Goal: Information Seeking & Learning: Learn about a topic

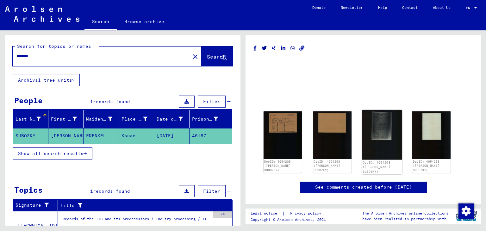
click at [384, 127] on img at bounding box center [382, 135] width 40 height 50
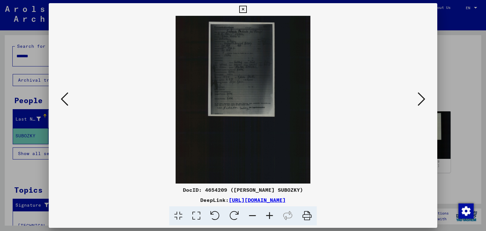
click at [272, 215] on icon at bounding box center [269, 215] width 17 height 19
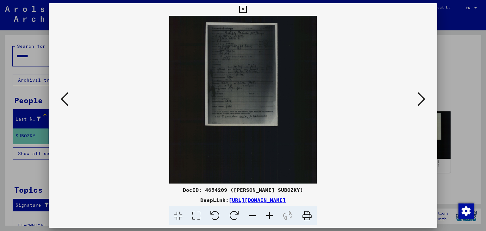
click at [272, 215] on icon at bounding box center [269, 215] width 17 height 19
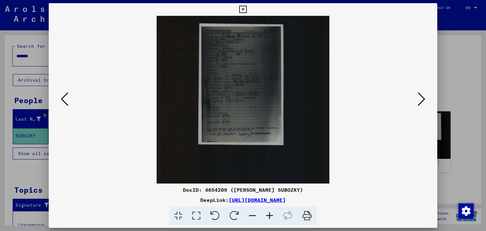
click at [272, 215] on icon at bounding box center [269, 215] width 17 height 19
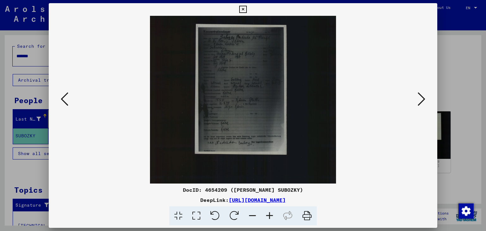
click at [272, 215] on icon at bounding box center [269, 215] width 17 height 19
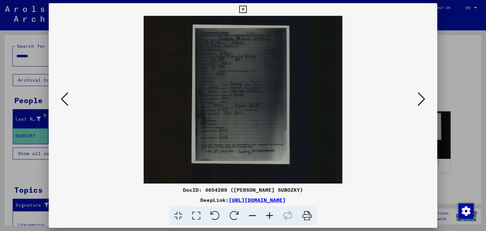
click at [272, 215] on icon at bounding box center [269, 215] width 17 height 19
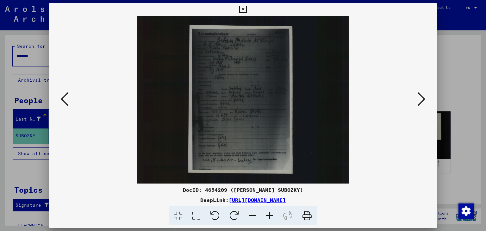
click at [272, 215] on icon at bounding box center [269, 215] width 17 height 19
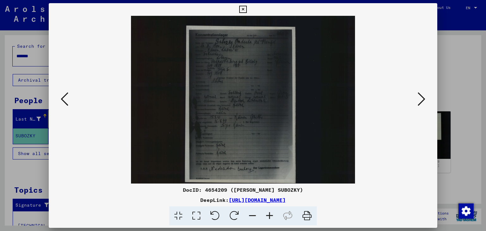
click at [272, 215] on icon at bounding box center [269, 215] width 17 height 19
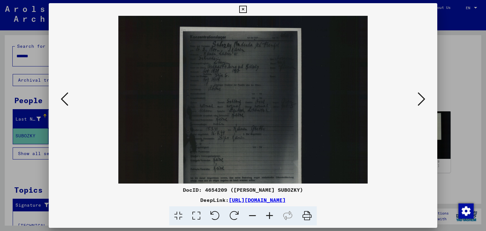
click at [272, 215] on icon at bounding box center [269, 215] width 17 height 19
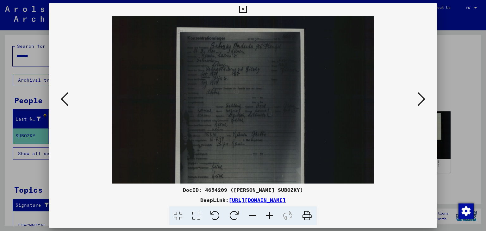
click at [272, 215] on icon at bounding box center [269, 215] width 17 height 19
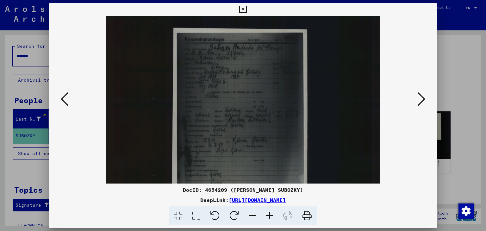
click at [272, 215] on icon at bounding box center [269, 215] width 17 height 19
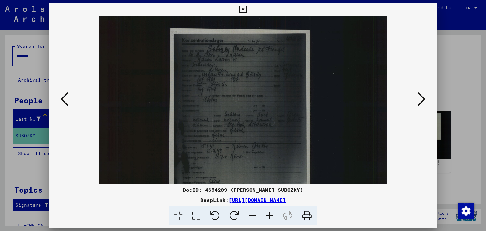
click at [272, 215] on icon at bounding box center [269, 215] width 17 height 19
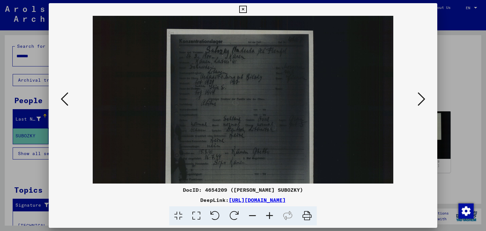
click at [272, 215] on icon at bounding box center [269, 215] width 17 height 19
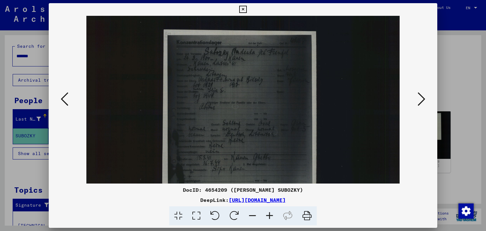
click at [273, 216] on icon at bounding box center [269, 215] width 17 height 19
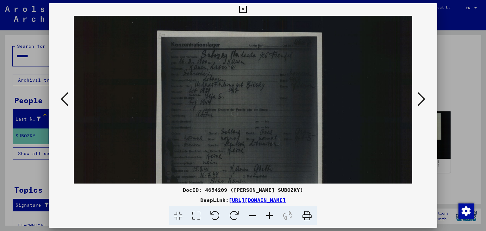
click at [273, 216] on icon at bounding box center [269, 215] width 17 height 19
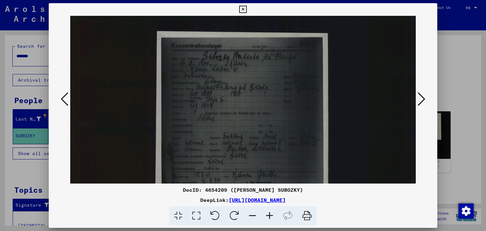
click at [274, 217] on icon at bounding box center [269, 215] width 17 height 19
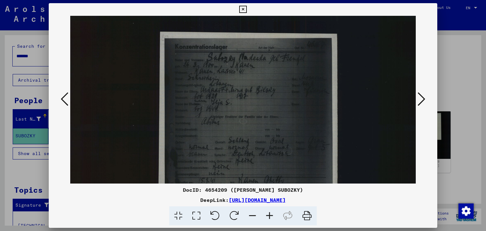
click at [275, 218] on icon at bounding box center [269, 215] width 17 height 19
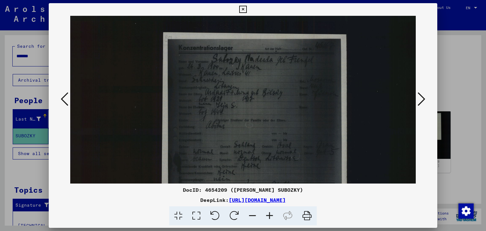
click at [275, 218] on icon at bounding box center [269, 215] width 17 height 19
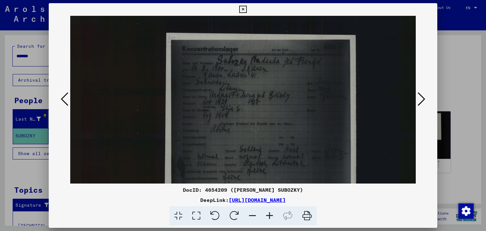
click at [275, 218] on icon at bounding box center [269, 215] width 17 height 19
click at [271, 215] on icon at bounding box center [269, 215] width 17 height 19
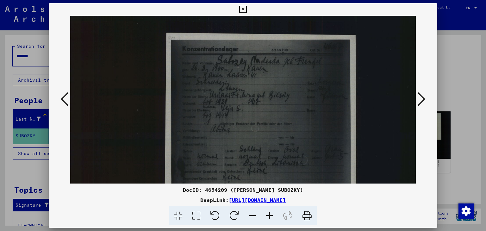
click at [271, 215] on icon at bounding box center [269, 215] width 17 height 19
click at [270, 215] on icon at bounding box center [269, 215] width 17 height 19
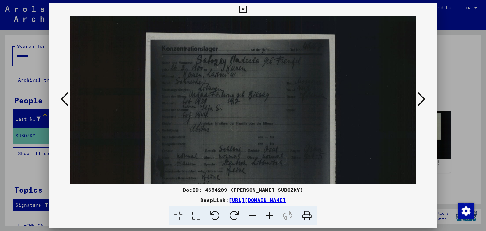
scroll to position [0, 28]
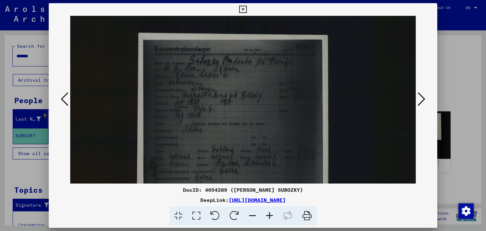
drag, startPoint x: 265, startPoint y: 107, endPoint x: 242, endPoint y: 117, distance: 24.6
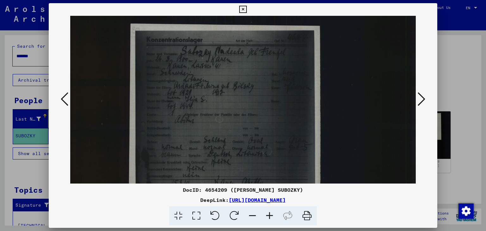
scroll to position [9, 35]
drag, startPoint x: 242, startPoint y: 117, endPoint x: 193, endPoint y: 117, distance: 48.8
click at [62, 98] on icon at bounding box center [65, 99] width 8 height 15
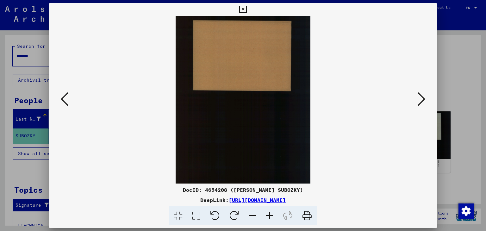
click at [62, 98] on icon at bounding box center [65, 99] width 8 height 15
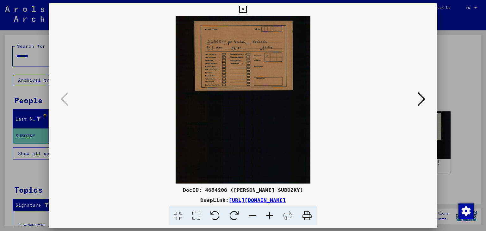
click at [270, 214] on icon at bounding box center [269, 215] width 17 height 19
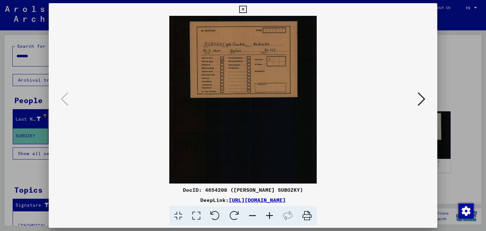
click at [270, 214] on icon at bounding box center [269, 215] width 17 height 19
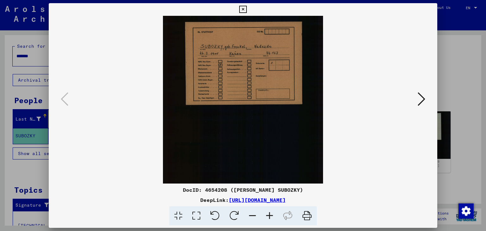
click at [270, 213] on icon at bounding box center [269, 215] width 17 height 19
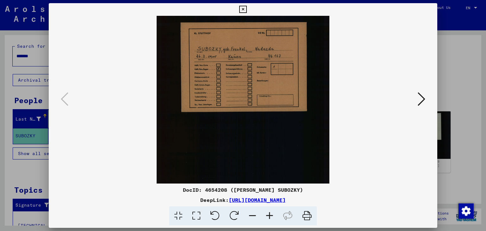
click at [270, 213] on icon at bounding box center [269, 215] width 17 height 19
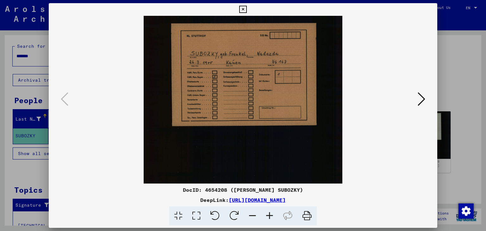
click at [270, 213] on icon at bounding box center [269, 215] width 17 height 19
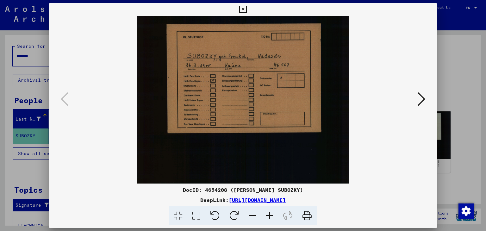
click at [270, 213] on icon at bounding box center [269, 215] width 17 height 19
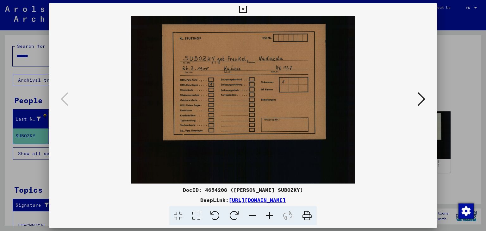
click at [270, 213] on icon at bounding box center [269, 215] width 17 height 19
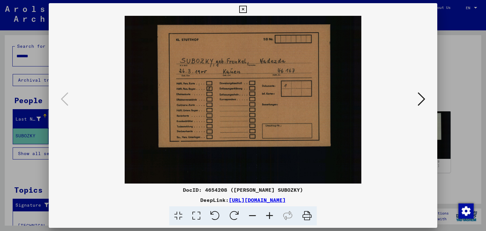
click at [270, 213] on icon at bounding box center [269, 215] width 17 height 19
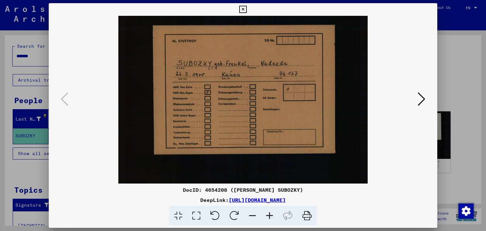
click at [270, 213] on icon at bounding box center [269, 215] width 17 height 19
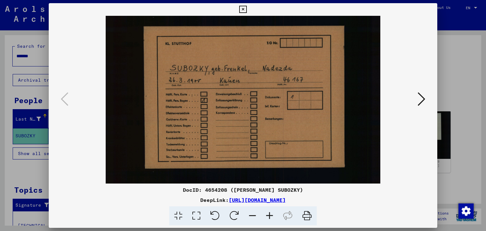
click at [270, 213] on icon at bounding box center [269, 215] width 17 height 19
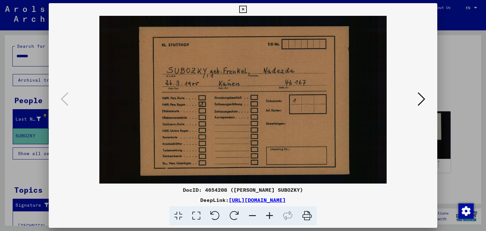
click at [270, 213] on icon at bounding box center [269, 215] width 17 height 19
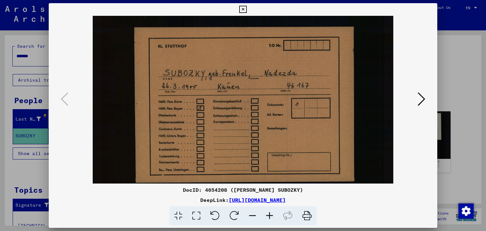
click at [270, 213] on icon at bounding box center [269, 215] width 17 height 19
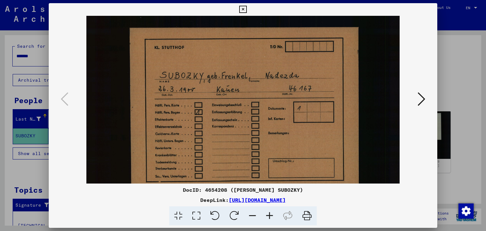
click at [270, 213] on icon at bounding box center [269, 215] width 17 height 19
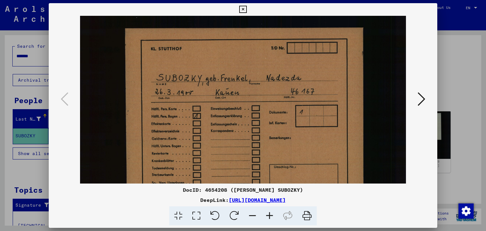
click at [270, 213] on icon at bounding box center [269, 215] width 17 height 19
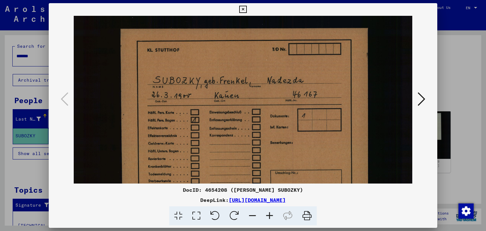
click at [270, 213] on icon at bounding box center [269, 215] width 17 height 19
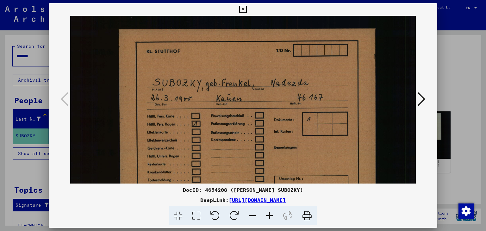
click at [270, 213] on icon at bounding box center [269, 215] width 17 height 19
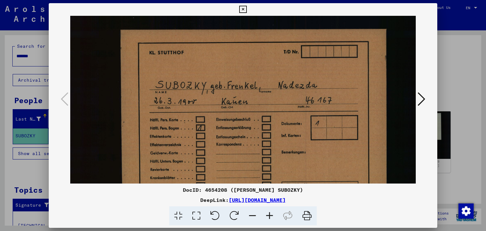
click at [271, 214] on icon at bounding box center [269, 215] width 17 height 19
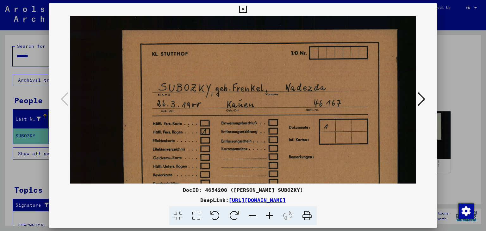
click at [271, 214] on icon at bounding box center [269, 215] width 17 height 19
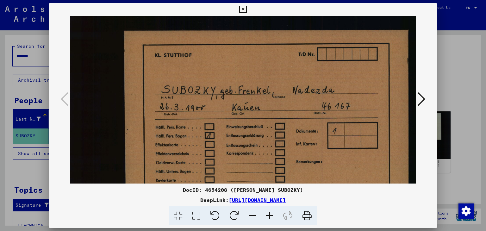
click at [244, 9] on icon at bounding box center [242, 10] width 7 height 8
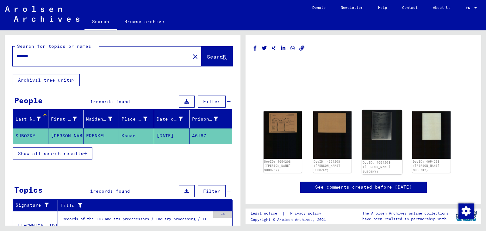
click at [377, 124] on img at bounding box center [382, 135] width 40 height 50
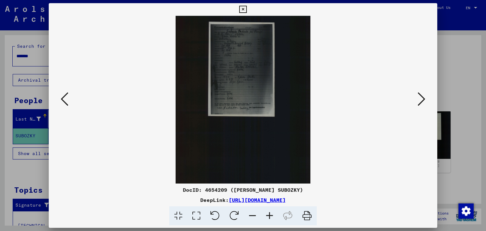
click at [267, 214] on icon at bounding box center [269, 215] width 17 height 19
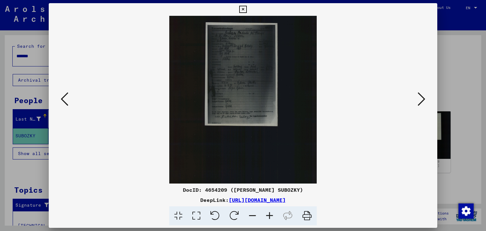
click at [267, 214] on icon at bounding box center [269, 215] width 17 height 19
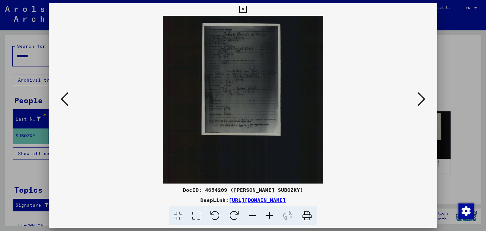
click at [267, 214] on icon at bounding box center [269, 215] width 17 height 19
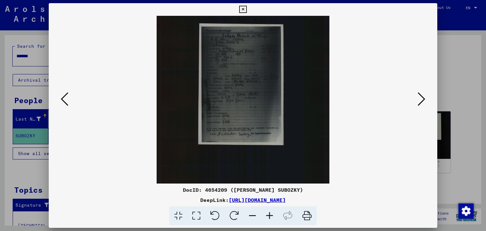
click at [267, 214] on icon at bounding box center [269, 215] width 17 height 19
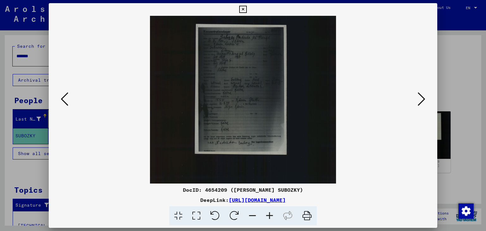
click at [267, 214] on icon at bounding box center [269, 215] width 17 height 19
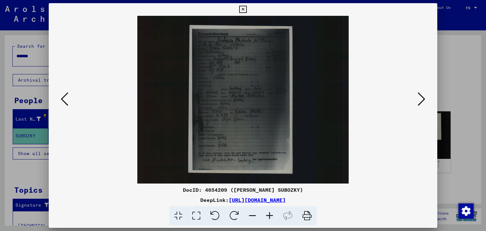
click at [267, 214] on icon at bounding box center [269, 215] width 17 height 19
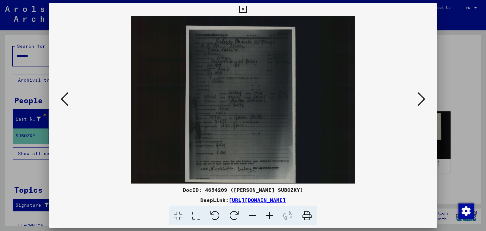
click at [267, 214] on icon at bounding box center [269, 215] width 17 height 19
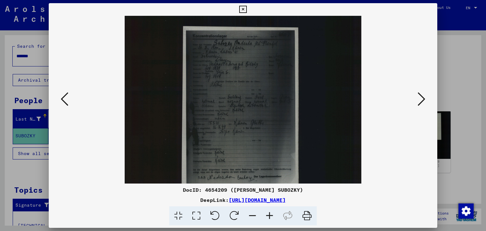
click at [267, 214] on icon at bounding box center [269, 215] width 17 height 19
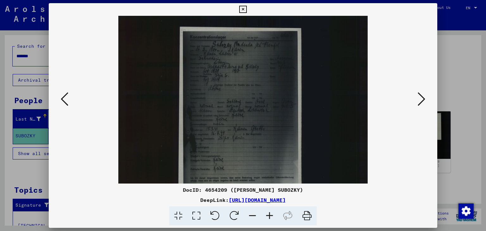
click at [267, 214] on icon at bounding box center [269, 215] width 17 height 19
click at [268, 214] on icon at bounding box center [269, 215] width 17 height 19
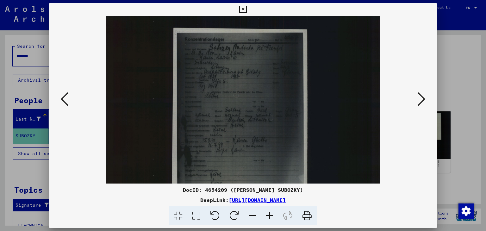
click at [268, 213] on icon at bounding box center [269, 215] width 17 height 19
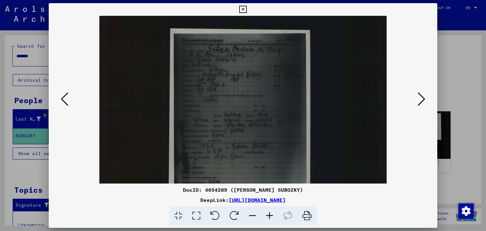
click at [269, 213] on icon at bounding box center [269, 215] width 17 height 19
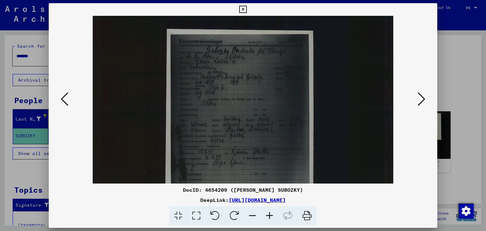
click at [269, 212] on icon at bounding box center [269, 215] width 17 height 19
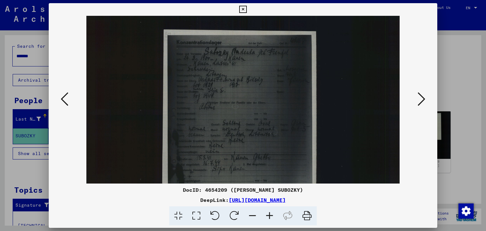
click at [270, 212] on icon at bounding box center [269, 215] width 17 height 19
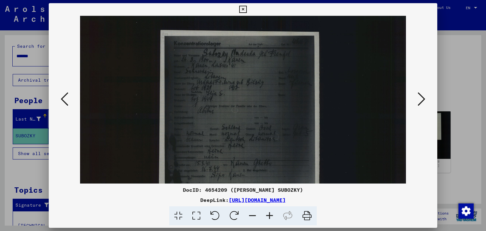
click at [273, 213] on icon at bounding box center [269, 215] width 17 height 19
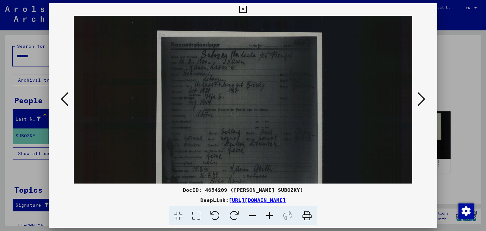
click at [274, 212] on icon at bounding box center [269, 215] width 17 height 19
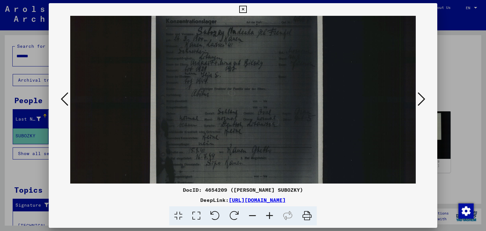
scroll to position [24, 5]
drag, startPoint x: 267, startPoint y: 150, endPoint x: 243, endPoint y: 126, distance: 33.4
click at [243, 126] on img at bounding box center [241, 210] width 352 height 437
click at [268, 216] on icon at bounding box center [269, 215] width 17 height 19
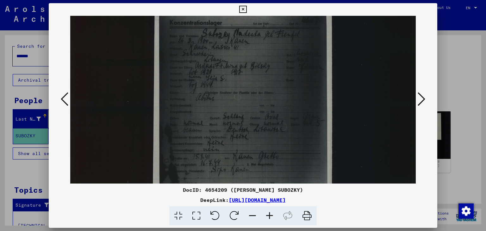
click at [268, 216] on icon at bounding box center [269, 215] width 17 height 19
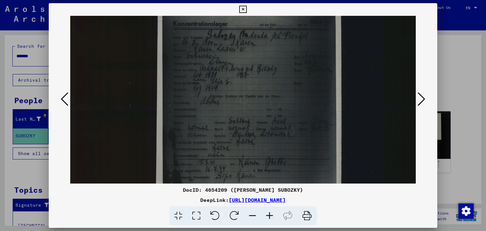
click at [268, 216] on icon at bounding box center [269, 215] width 17 height 19
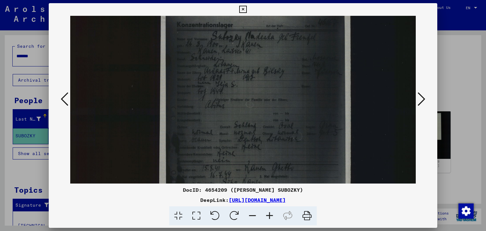
click at [268, 216] on icon at bounding box center [269, 215] width 17 height 19
click at [269, 216] on icon at bounding box center [269, 215] width 17 height 19
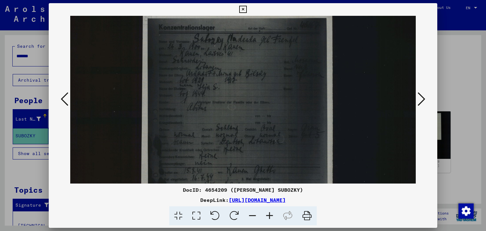
scroll to position [22, 26]
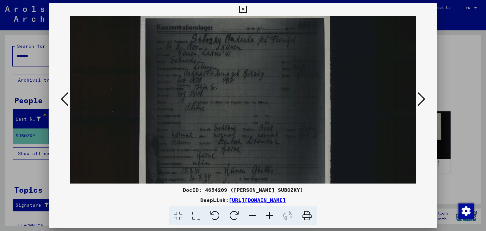
drag, startPoint x: 255, startPoint y: 128, endPoint x: 235, endPoint y: 131, distance: 20.1
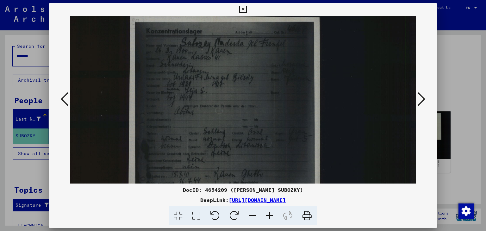
scroll to position [18, 37]
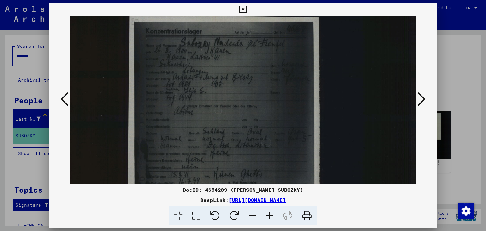
drag, startPoint x: 235, startPoint y: 131, endPoint x: 223, endPoint y: 135, distance: 12.2
click at [243, 9] on icon at bounding box center [242, 10] width 7 height 8
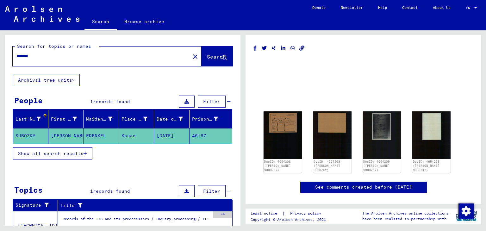
drag, startPoint x: 129, startPoint y: 60, endPoint x: 56, endPoint y: 57, distance: 73.2
click at [56, 57] on div "*******" at bounding box center [100, 56] width 174 height 14
drag, startPoint x: 53, startPoint y: 57, endPoint x: 0, endPoint y: 56, distance: 53.2
click at [0, 56] on div "Search for topics or names ******* close Search Archival tree units People 1 re…" at bounding box center [121, 127] width 243 height 195
type input "**********"
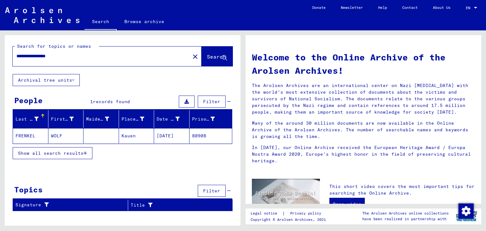
click at [19, 134] on mat-cell "FRENKEL" at bounding box center [30, 135] width 35 height 15
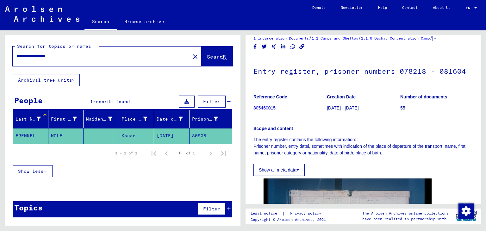
scroll to position [8, 0]
click at [262, 111] on link "805460015" at bounding box center [265, 108] width 22 height 5
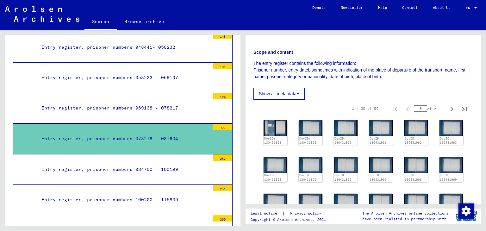
scroll to position [81, 0]
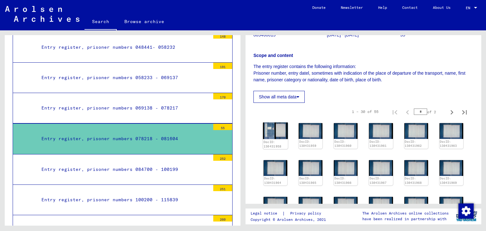
click at [277, 130] on img at bounding box center [275, 131] width 25 height 17
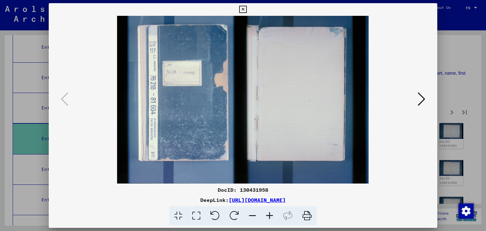
click at [420, 102] on icon at bounding box center [422, 99] width 8 height 15
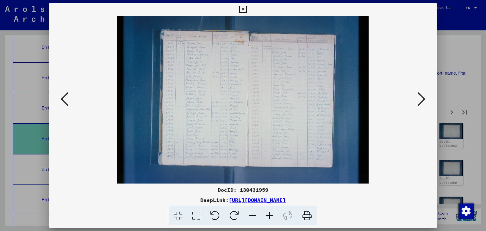
click at [420, 102] on icon at bounding box center [422, 99] width 8 height 15
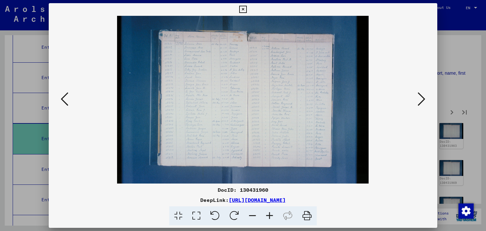
click at [420, 102] on icon at bounding box center [422, 99] width 8 height 15
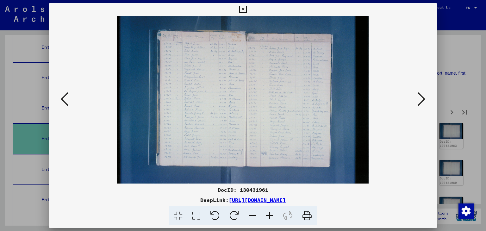
click at [420, 102] on icon at bounding box center [422, 99] width 8 height 15
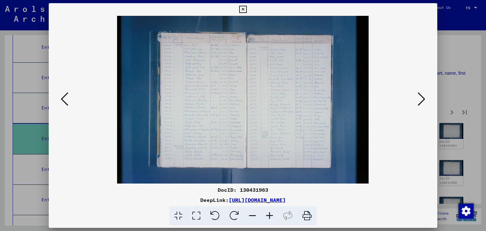
click at [420, 101] on icon at bounding box center [422, 99] width 8 height 15
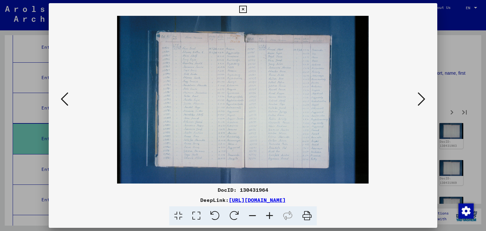
click at [420, 101] on icon at bounding box center [422, 99] width 8 height 15
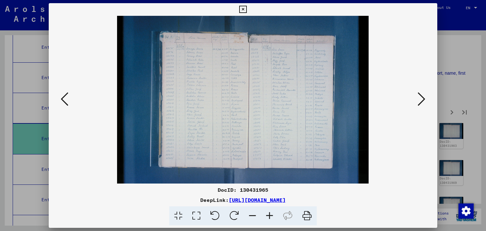
click at [420, 101] on icon at bounding box center [422, 99] width 8 height 15
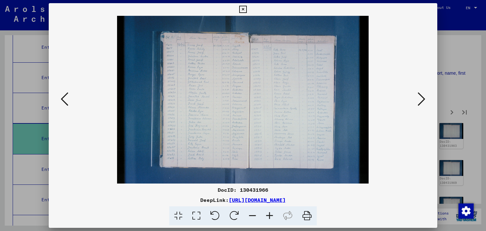
click at [420, 101] on icon at bounding box center [422, 99] width 8 height 15
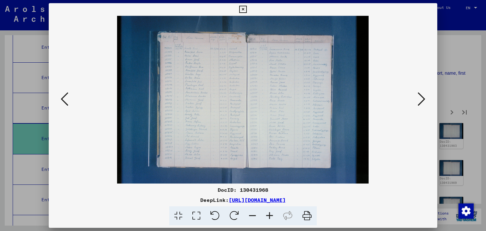
click at [420, 101] on icon at bounding box center [422, 99] width 8 height 15
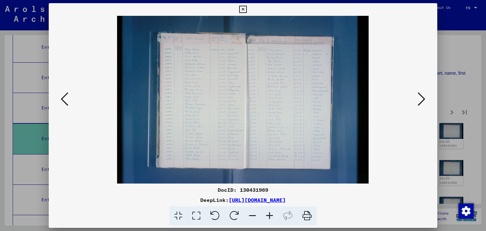
click at [420, 101] on icon at bounding box center [422, 99] width 8 height 15
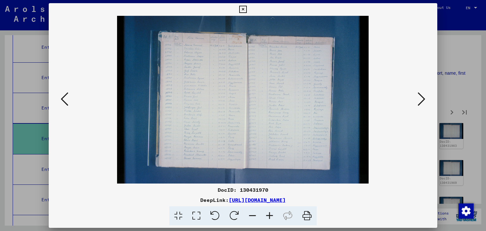
click at [420, 101] on icon at bounding box center [422, 99] width 8 height 15
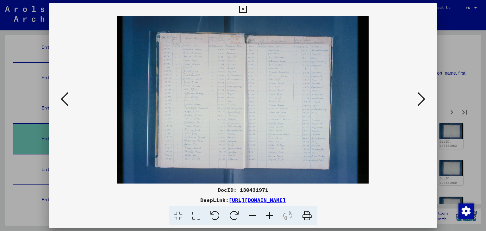
click at [420, 101] on icon at bounding box center [422, 99] width 8 height 15
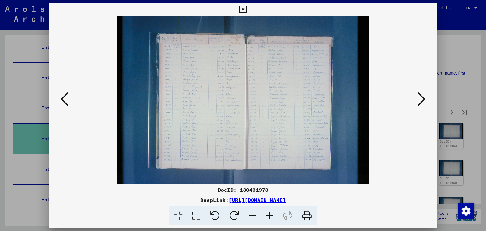
click at [420, 101] on icon at bounding box center [422, 99] width 8 height 15
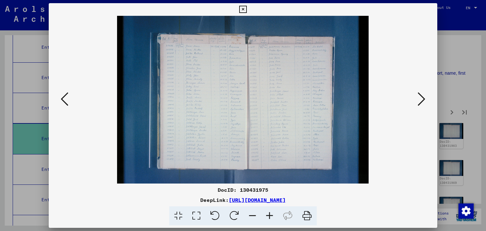
click at [420, 101] on icon at bounding box center [422, 99] width 8 height 15
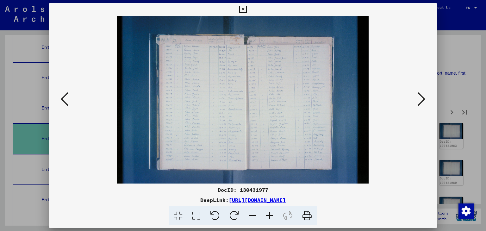
click at [420, 101] on icon at bounding box center [422, 99] width 8 height 15
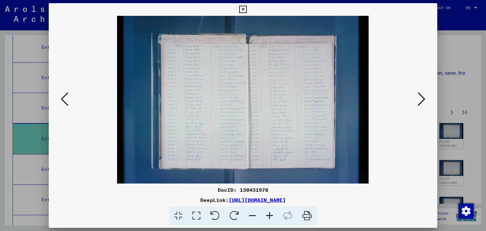
click at [420, 101] on icon at bounding box center [422, 99] width 8 height 15
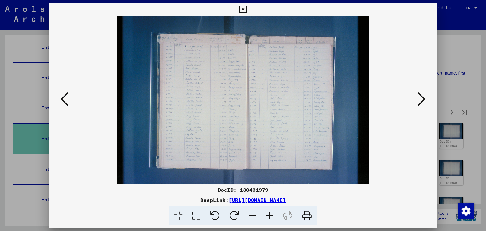
click at [420, 101] on icon at bounding box center [422, 99] width 8 height 15
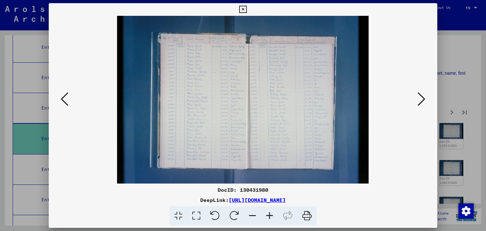
click at [420, 101] on icon at bounding box center [422, 99] width 8 height 15
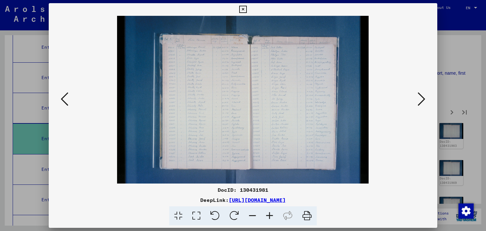
click at [242, 7] on icon at bounding box center [242, 10] width 7 height 8
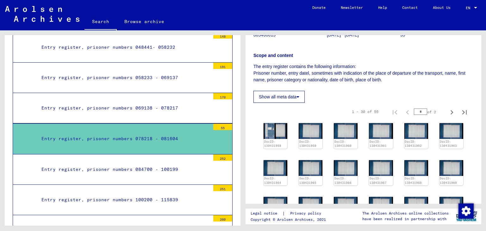
click at [127, 134] on div "Entry register, prisoner numbers 078218 - 081604" at bounding box center [124, 139] width 174 height 12
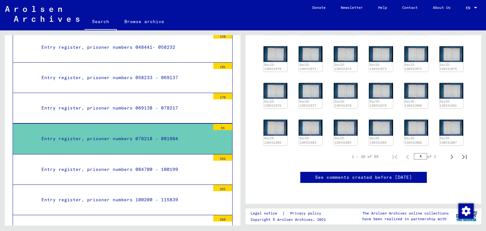
scroll to position [250, 0]
click at [451, 155] on icon "Next page" at bounding box center [452, 157] width 3 height 4
type input "*"
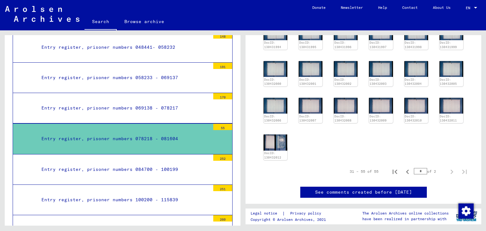
scroll to position [222, 0]
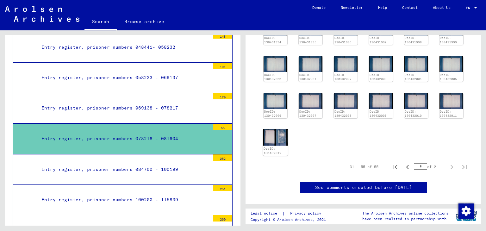
click at [272, 134] on img at bounding box center [275, 137] width 25 height 17
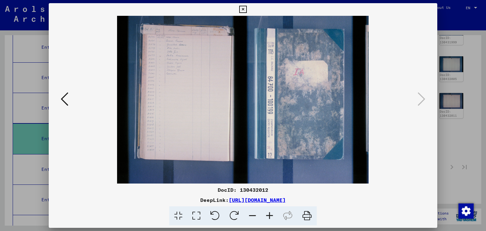
click at [267, 216] on icon at bounding box center [269, 215] width 17 height 19
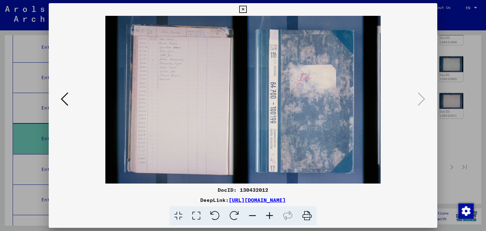
click at [267, 216] on icon at bounding box center [269, 215] width 17 height 19
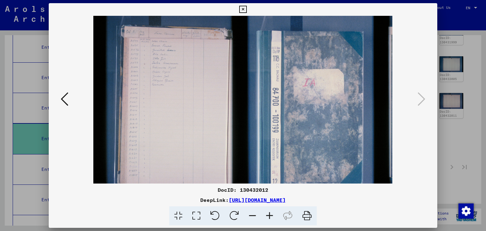
click at [267, 216] on icon at bounding box center [269, 215] width 17 height 19
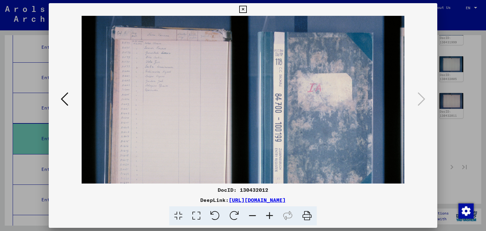
click at [267, 216] on icon at bounding box center [269, 215] width 17 height 19
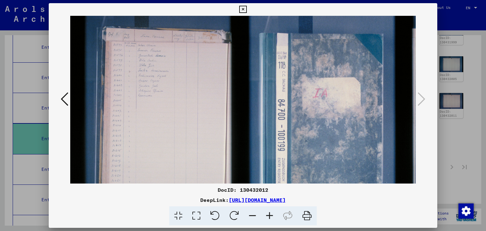
click at [267, 216] on icon at bounding box center [269, 215] width 17 height 19
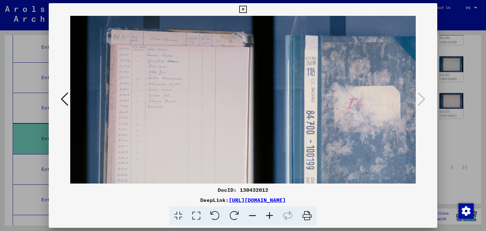
click at [267, 216] on icon at bounding box center [269, 215] width 17 height 19
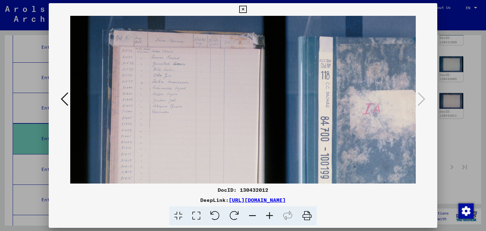
click at [267, 216] on icon at bounding box center [269, 215] width 17 height 19
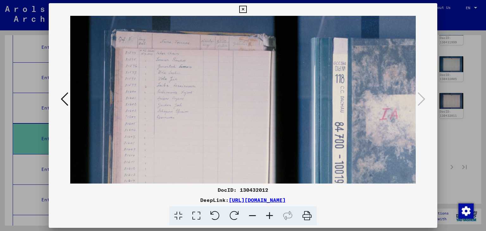
click at [267, 216] on icon at bounding box center [269, 215] width 17 height 19
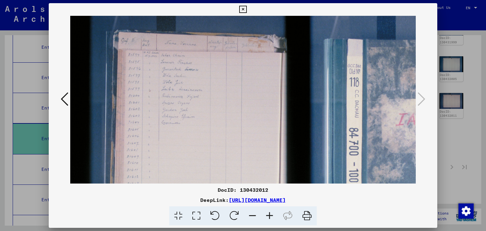
click at [267, 216] on icon at bounding box center [269, 215] width 17 height 19
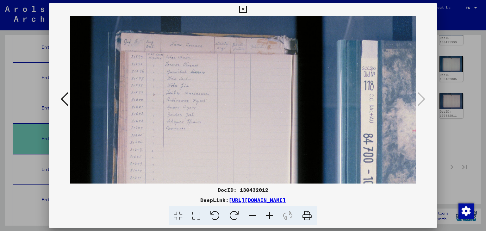
click at [267, 216] on icon at bounding box center [269, 215] width 17 height 19
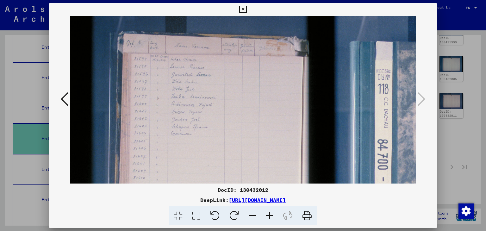
click at [267, 216] on icon at bounding box center [269, 215] width 17 height 19
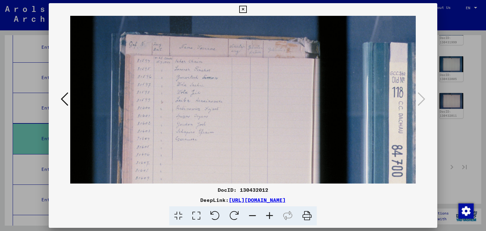
click at [267, 215] on icon at bounding box center [269, 215] width 17 height 19
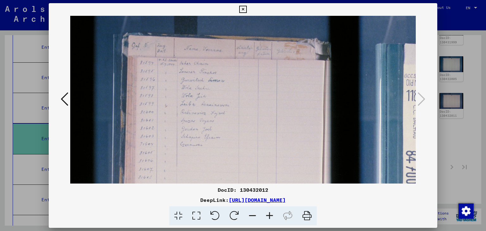
click at [267, 215] on icon at bounding box center [269, 215] width 17 height 19
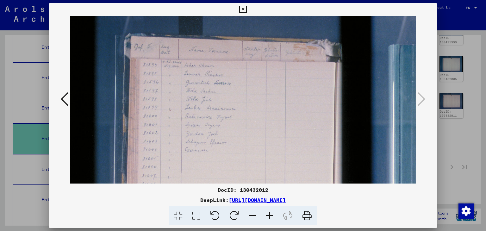
click at [267, 215] on icon at bounding box center [269, 215] width 17 height 19
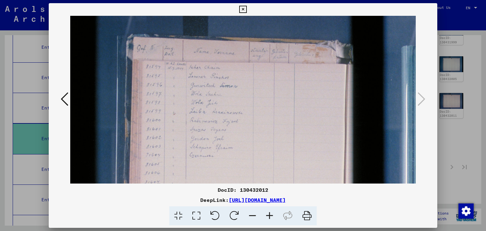
click at [267, 215] on icon at bounding box center [269, 215] width 17 height 19
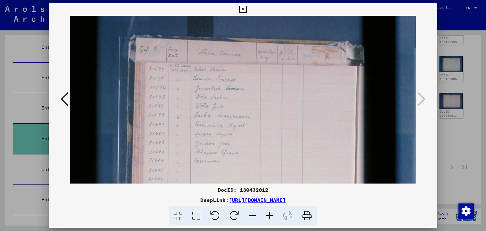
click at [62, 101] on icon at bounding box center [65, 99] width 8 height 15
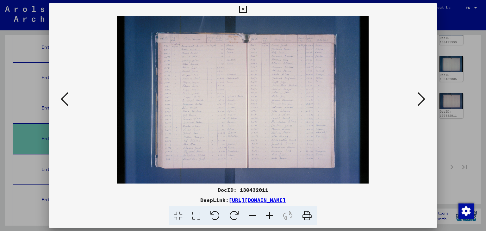
click at [268, 217] on icon at bounding box center [269, 215] width 17 height 19
click at [268, 216] on icon at bounding box center [269, 215] width 17 height 19
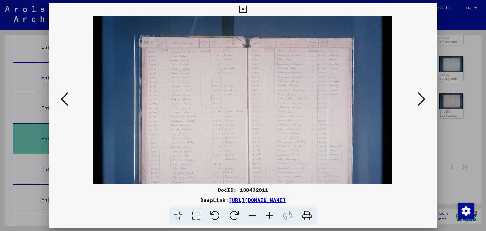
click at [268, 216] on icon at bounding box center [269, 215] width 17 height 19
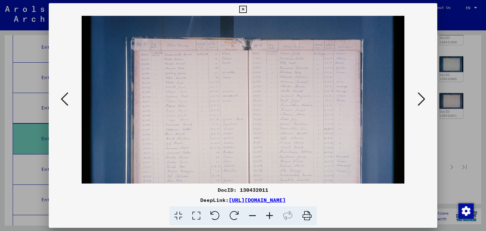
click at [268, 216] on icon at bounding box center [269, 215] width 17 height 19
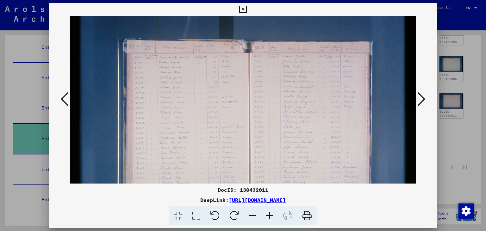
click at [268, 216] on icon at bounding box center [269, 215] width 17 height 19
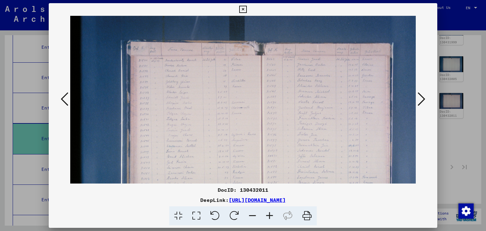
click at [268, 216] on icon at bounding box center [269, 215] width 17 height 19
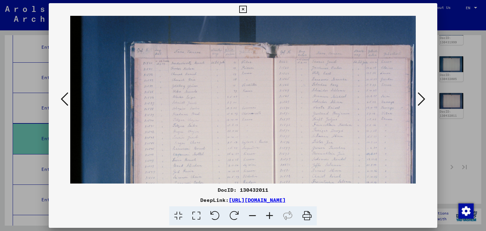
click at [268, 216] on icon at bounding box center [269, 215] width 17 height 19
click at [269, 216] on icon at bounding box center [269, 215] width 17 height 19
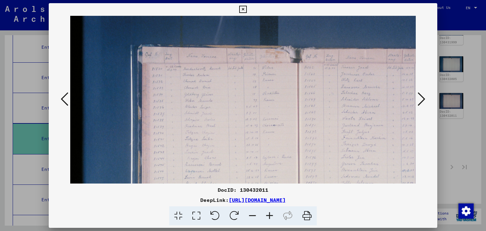
click at [269, 216] on icon at bounding box center [269, 215] width 17 height 19
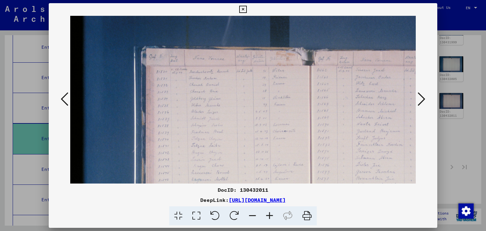
click at [269, 216] on icon at bounding box center [269, 215] width 17 height 19
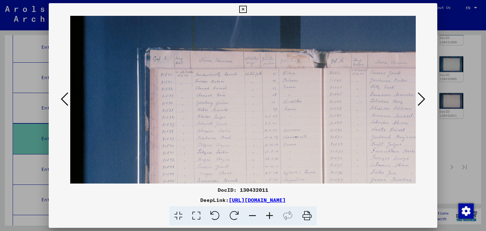
click at [269, 216] on icon at bounding box center [269, 215] width 17 height 19
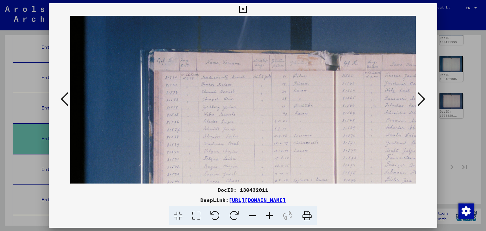
click at [269, 216] on icon at bounding box center [269, 215] width 17 height 19
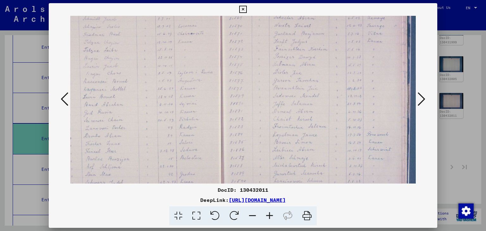
scroll to position [117, 128]
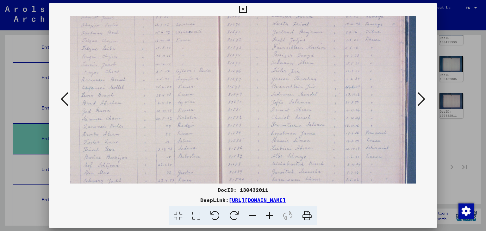
drag, startPoint x: 305, startPoint y: 142, endPoint x: 180, endPoint y: 31, distance: 167.6
click at [180, 31] on img at bounding box center [210, 78] width 537 height 358
click at [243, 8] on icon at bounding box center [242, 10] width 7 height 8
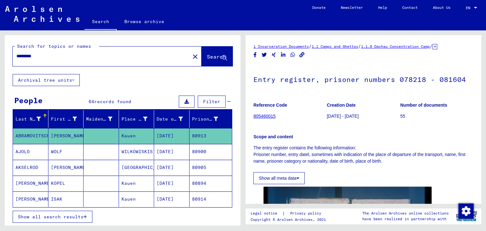
drag, startPoint x: 52, startPoint y: 55, endPoint x: 2, endPoint y: 59, distance: 50.5
click at [2, 59] on div "Search for topics or names ********* close Search Archival tree units People 64…" at bounding box center [121, 127] width 243 height 195
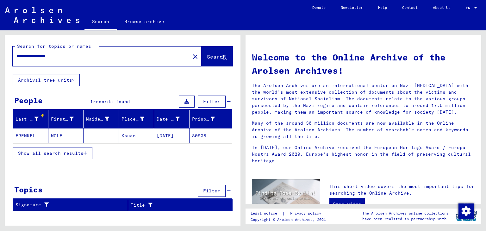
drag, startPoint x: 49, startPoint y: 55, endPoint x: 0, endPoint y: 61, distance: 49.2
click at [0, 61] on div "**********" at bounding box center [121, 127] width 243 height 195
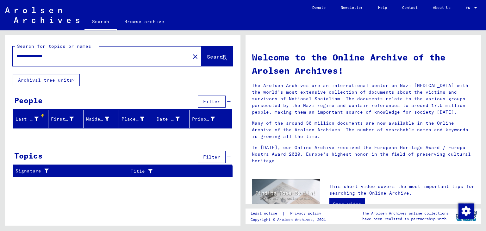
click at [27, 56] on input "**********" at bounding box center [99, 56] width 166 height 7
click at [46, 56] on input "**********" at bounding box center [99, 56] width 166 height 7
click at [47, 57] on input "**********" at bounding box center [99, 56] width 166 height 7
type input "**********"
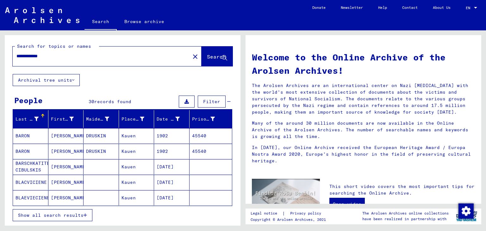
drag, startPoint x: 111, startPoint y: 166, endPoint x: 115, endPoint y: 151, distance: 15.4
click at [115, 151] on mat-table "Last Name First Name Maiden Name Place of Birth Date of Birth Prisoner # BARON …" at bounding box center [123, 158] width 220 height 96
drag, startPoint x: 39, startPoint y: 183, endPoint x: 46, endPoint y: 149, distance: 34.0
click at [46, 149] on mat-table "Last Name First Name Maiden Name Place of Birth Date of Birth Prisoner # BARON …" at bounding box center [123, 158] width 220 height 96
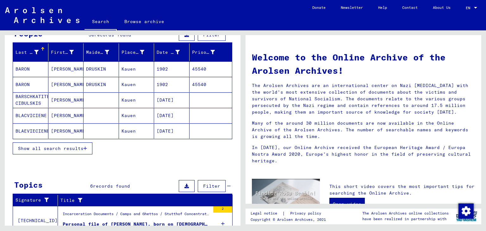
scroll to position [74, 0]
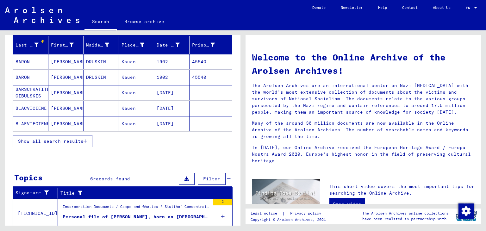
click at [66, 138] on span "Show all search results" at bounding box center [51, 141] width 66 height 6
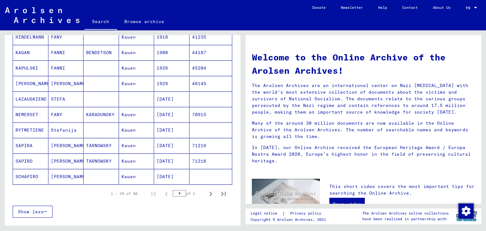
scroll to position [333, 0]
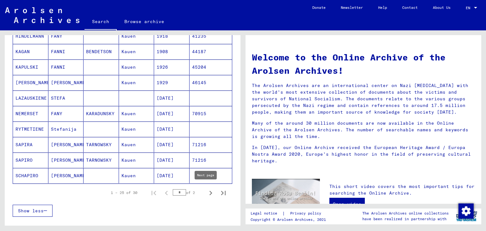
click at [206, 192] on icon "Next page" at bounding box center [210, 193] width 9 height 9
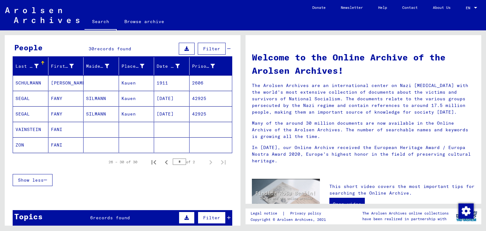
scroll to position [44, 0]
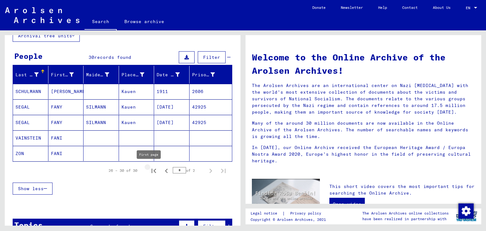
click at [149, 169] on icon "First page" at bounding box center [153, 171] width 9 height 9
type input "*"
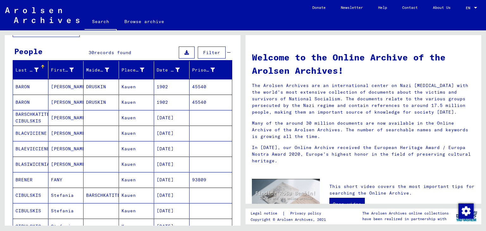
scroll to position [0, 0]
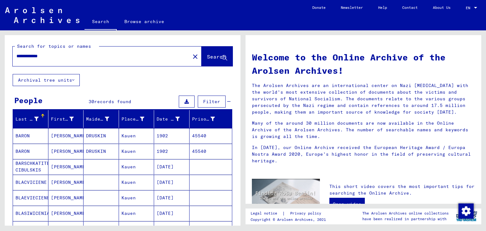
drag, startPoint x: 28, startPoint y: 56, endPoint x: 9, endPoint y: 59, distance: 19.2
click at [10, 58] on div "**********" at bounding box center [123, 54] width 236 height 39
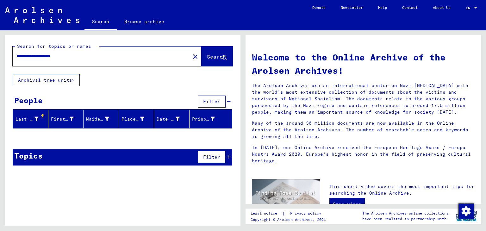
drag, startPoint x: 30, startPoint y: 56, endPoint x: 0, endPoint y: 62, distance: 31.0
click at [0, 62] on div "**********" at bounding box center [121, 127] width 243 height 195
click at [47, 55] on input "**********" at bounding box center [99, 56] width 166 height 7
drag, startPoint x: 51, startPoint y: 57, endPoint x: 31, endPoint y: 58, distance: 20.0
click at [31, 58] on input "**********" at bounding box center [99, 56] width 166 height 7
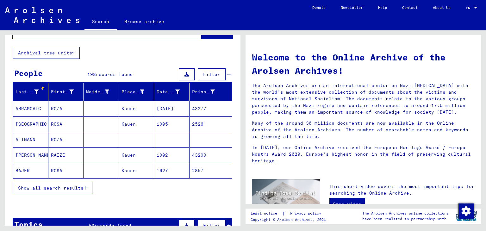
scroll to position [35, 0]
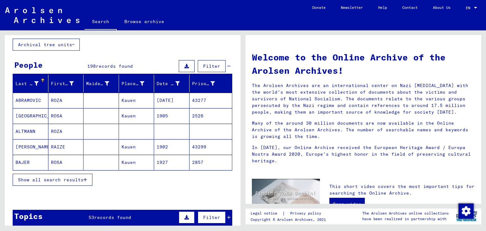
click at [25, 131] on mat-cell "ALTMANN" at bounding box center [30, 131] width 35 height 15
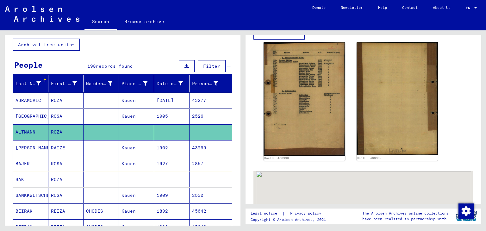
scroll to position [222, 0]
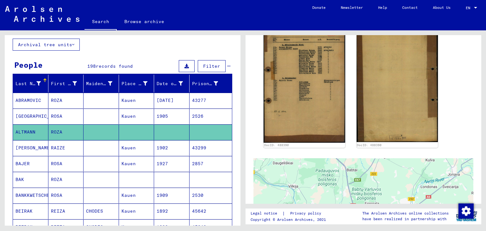
click at [30, 117] on mat-cell "[GEOGRAPHIC_DATA]" at bounding box center [30, 117] width 35 height 16
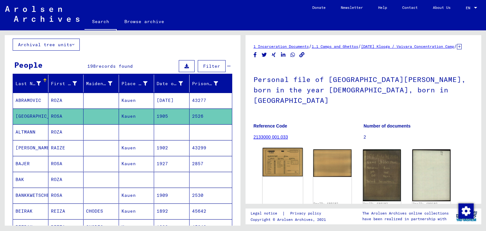
click at [273, 158] on img at bounding box center [283, 162] width 40 height 29
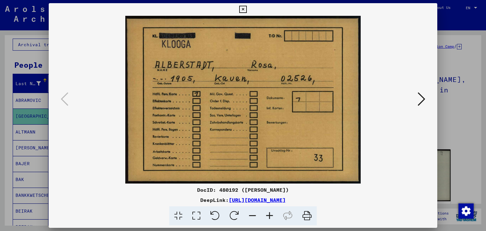
click at [422, 99] on icon at bounding box center [422, 99] width 8 height 15
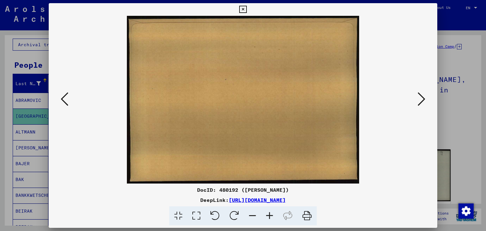
click at [420, 99] on icon at bounding box center [422, 99] width 8 height 15
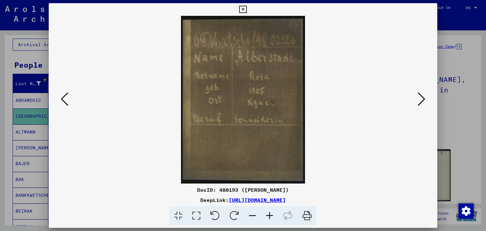
click at [420, 99] on icon at bounding box center [422, 99] width 8 height 15
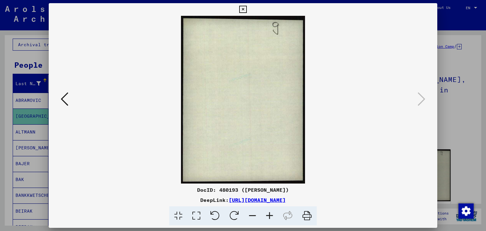
click at [242, 10] on icon at bounding box center [242, 10] width 7 height 8
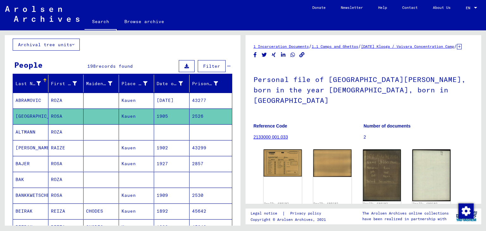
click at [16, 99] on mat-cell "ABRAMOVIC" at bounding box center [30, 101] width 35 height 16
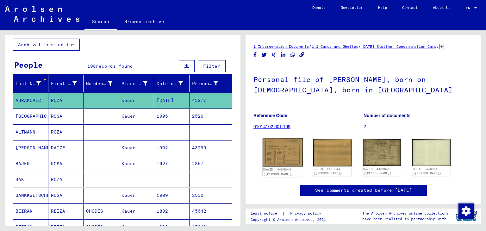
click at [274, 152] on img at bounding box center [283, 152] width 40 height 29
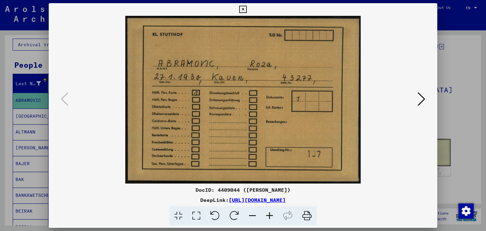
click at [410, 102] on img at bounding box center [243, 100] width 346 height 168
click at [418, 102] on icon at bounding box center [422, 99] width 8 height 15
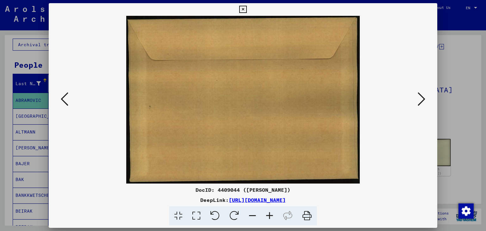
click at [418, 102] on icon at bounding box center [422, 99] width 8 height 15
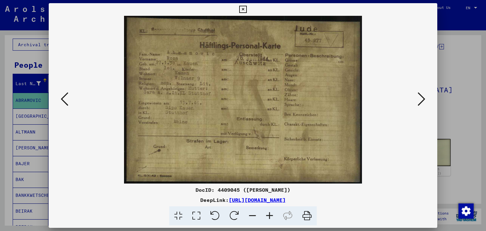
click at [418, 102] on icon at bounding box center [422, 99] width 8 height 15
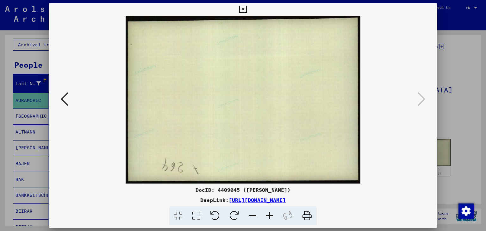
click at [242, 10] on icon at bounding box center [242, 10] width 7 height 8
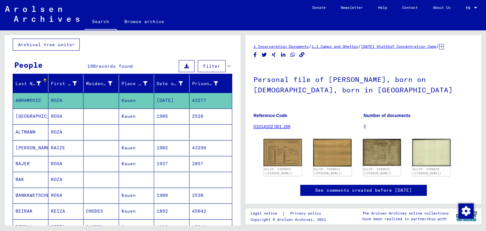
click at [24, 116] on mat-cell "[GEOGRAPHIC_DATA]" at bounding box center [30, 117] width 35 height 16
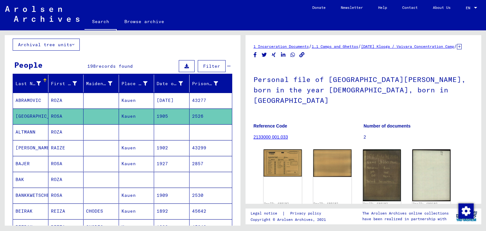
click at [26, 163] on mat-cell "BAJER" at bounding box center [30, 164] width 35 height 16
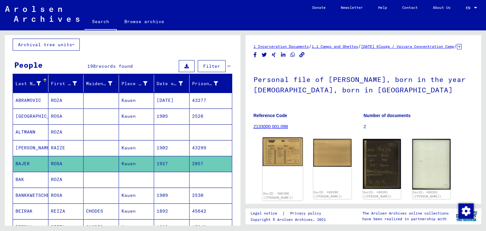
click at [271, 148] on img at bounding box center [283, 151] width 40 height 29
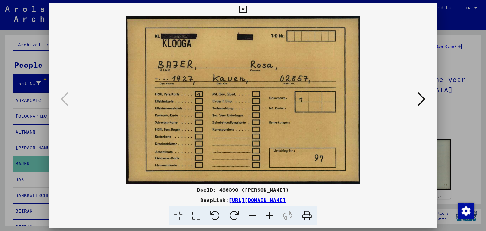
click at [424, 99] on icon at bounding box center [422, 99] width 8 height 15
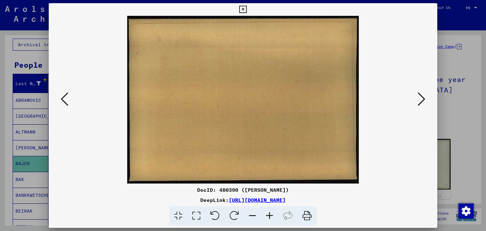
click at [424, 99] on icon at bounding box center [422, 99] width 8 height 15
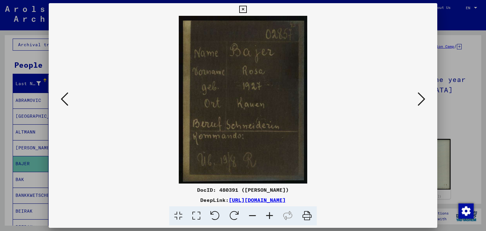
click at [424, 99] on icon at bounding box center [422, 99] width 8 height 15
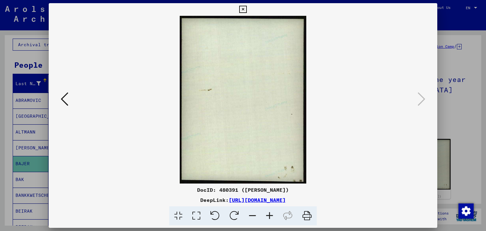
click at [241, 10] on icon at bounding box center [242, 10] width 7 height 8
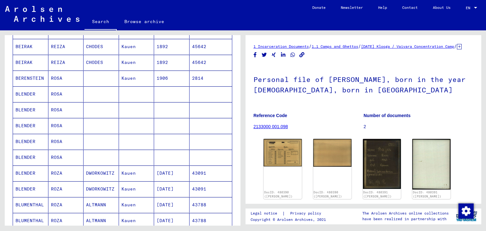
scroll to position [204, 0]
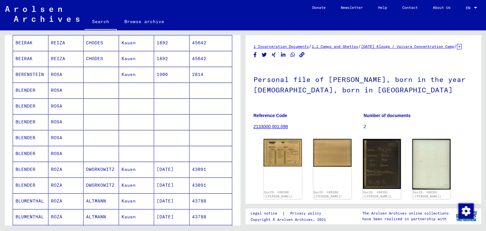
click at [19, 169] on mat-cell "BLENDER" at bounding box center [30, 170] width 35 height 16
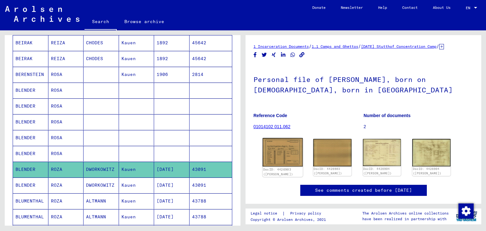
click at [290, 156] on img at bounding box center [283, 152] width 40 height 29
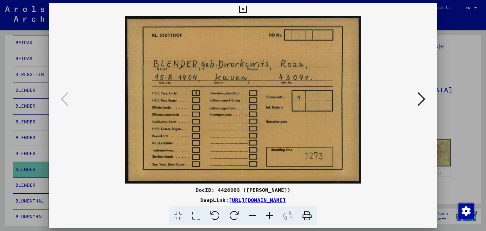
click at [421, 102] on icon at bounding box center [422, 99] width 8 height 15
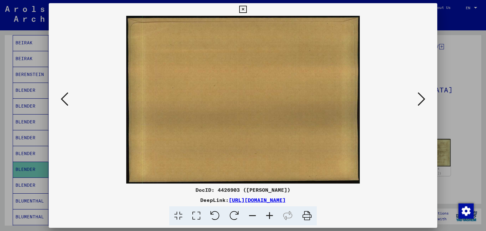
click at [421, 102] on icon at bounding box center [422, 99] width 8 height 15
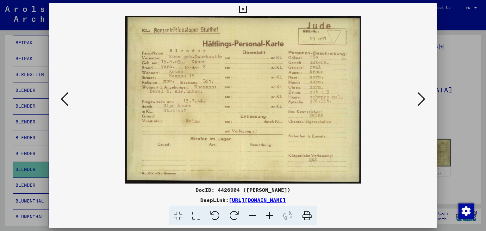
click at [421, 102] on icon at bounding box center [422, 99] width 8 height 15
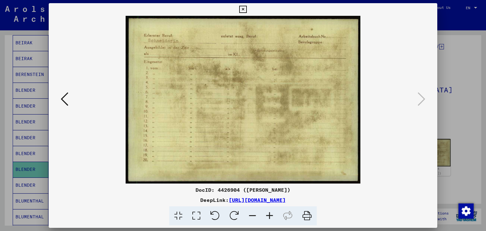
click at [242, 11] on icon at bounding box center [242, 10] width 7 height 8
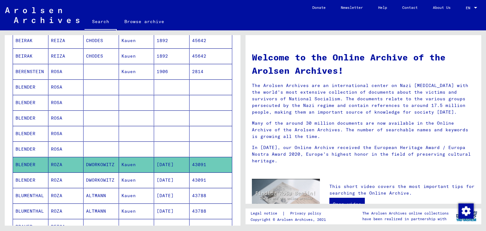
scroll to position [202, 0]
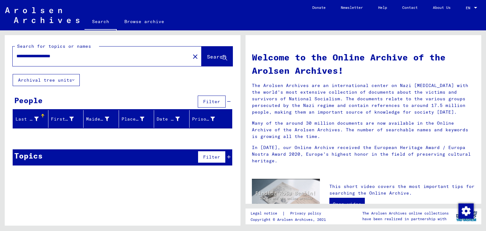
drag, startPoint x: 50, startPoint y: 55, endPoint x: 2, endPoint y: 58, distance: 48.6
click at [2, 58] on div "**********" at bounding box center [121, 127] width 243 height 195
type input "**********"
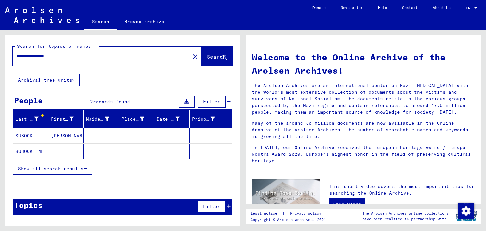
click at [22, 135] on mat-cell "SUBOCKI" at bounding box center [30, 135] width 35 height 15
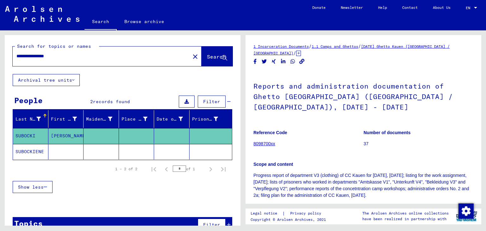
click at [266, 141] on link "8098700xx" at bounding box center [265, 143] width 22 height 5
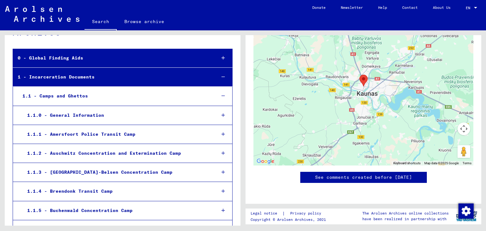
scroll to position [32, 0]
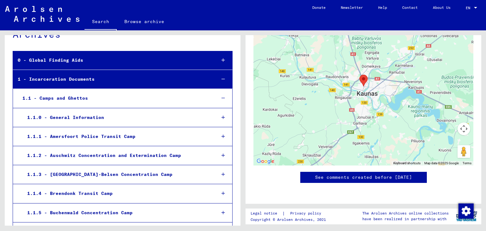
click at [64, 100] on div "1.1 - Camps and Ghettos" at bounding box center [114, 98] width 193 height 12
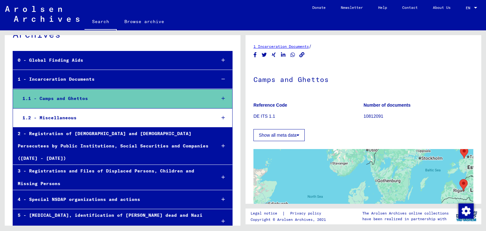
click at [369, 117] on p "10812091" at bounding box center [419, 116] width 110 height 7
click at [262, 136] on button "Show all meta data" at bounding box center [279, 135] width 51 height 12
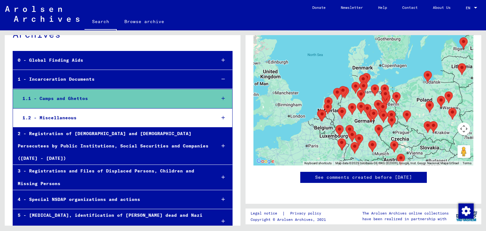
scroll to position [1191, 0]
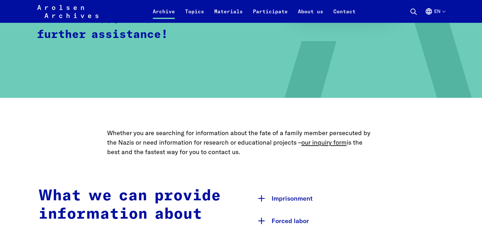
scroll to position [171, 0]
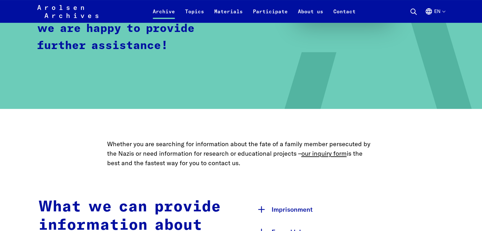
drag, startPoint x: 484, startPoint y: 9, endPoint x: 486, endPoint y: 22, distance: 13.5
click at [326, 154] on link "our inquiry form" at bounding box center [323, 153] width 45 height 8
